Goal: Navigation & Orientation: Find specific page/section

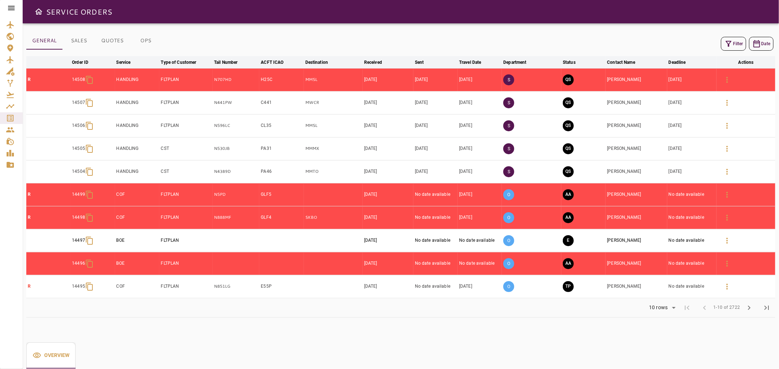
click at [13, 12] on icon at bounding box center [11, 8] width 9 height 9
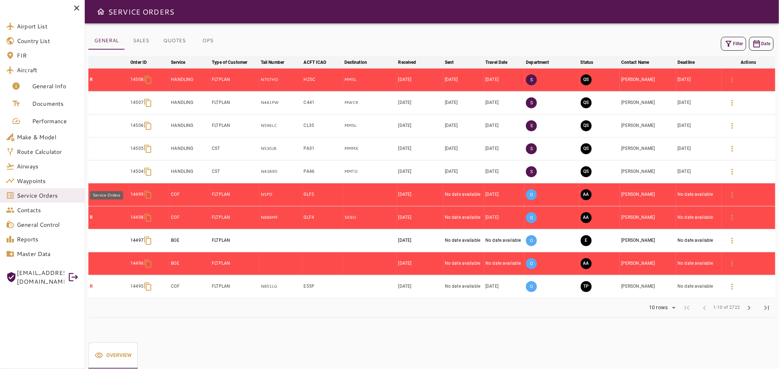
click at [73, 193] on span "Service Orders" at bounding box center [48, 195] width 62 height 9
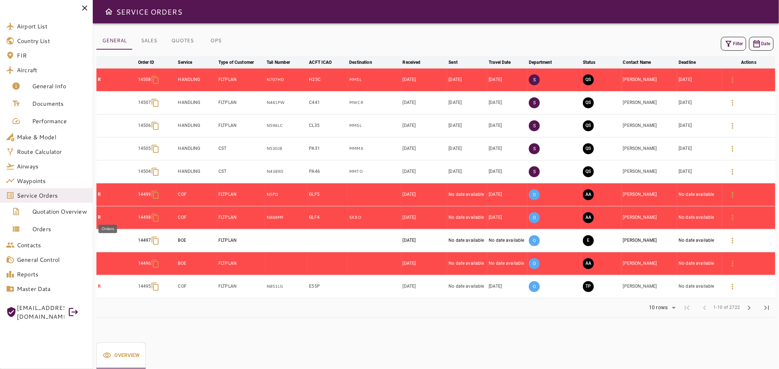
click at [65, 227] on span "Orders" at bounding box center [59, 229] width 55 height 9
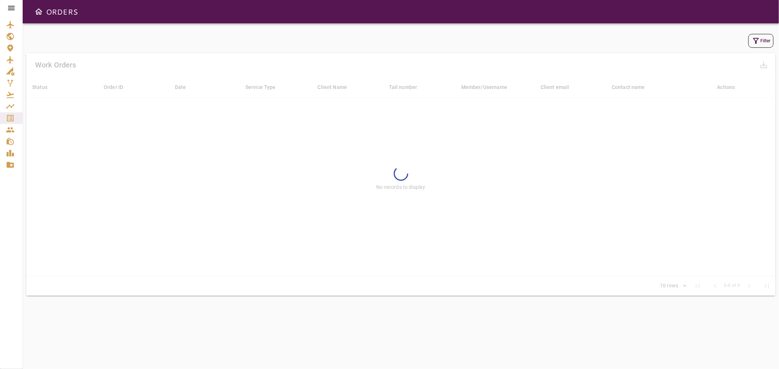
click at [8, 6] on icon at bounding box center [11, 8] width 7 height 4
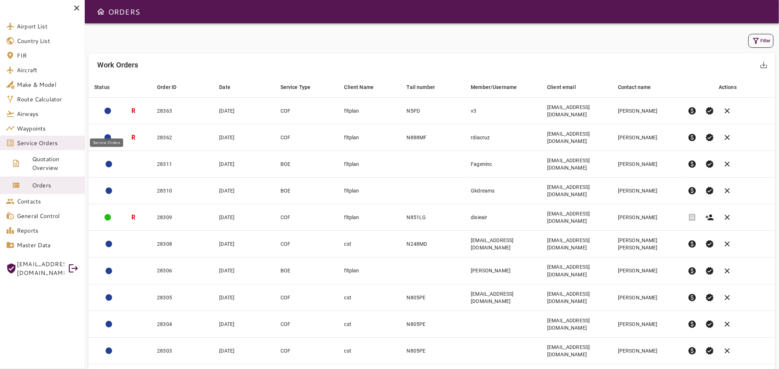
click at [47, 144] on span "Service Orders" at bounding box center [48, 143] width 62 height 9
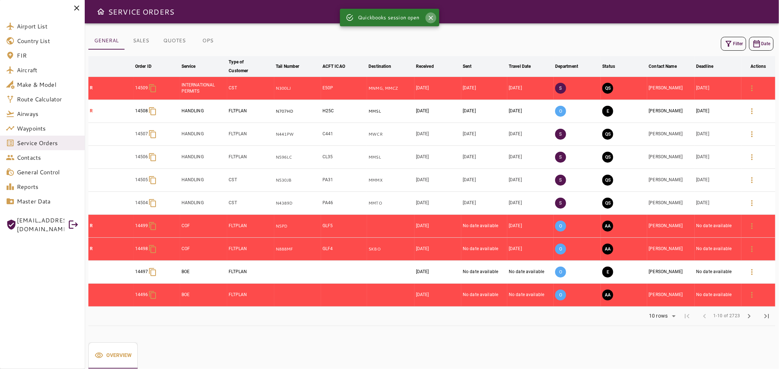
click at [430, 14] on button "Close" at bounding box center [430, 17] width 11 height 11
